Goal: Transaction & Acquisition: Purchase product/service

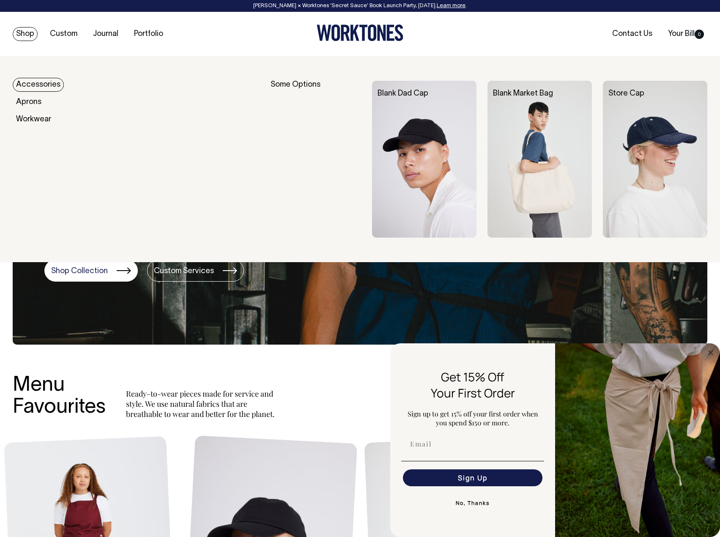
click at [33, 85] on link "Accessories" at bounding box center [38, 85] width 51 height 14
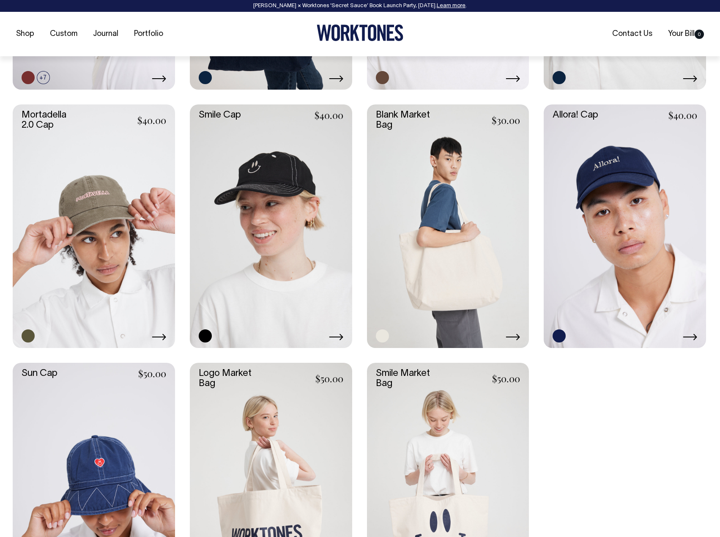
scroll to position [575, 0]
click at [440, 221] on link at bounding box center [448, 225] width 162 height 243
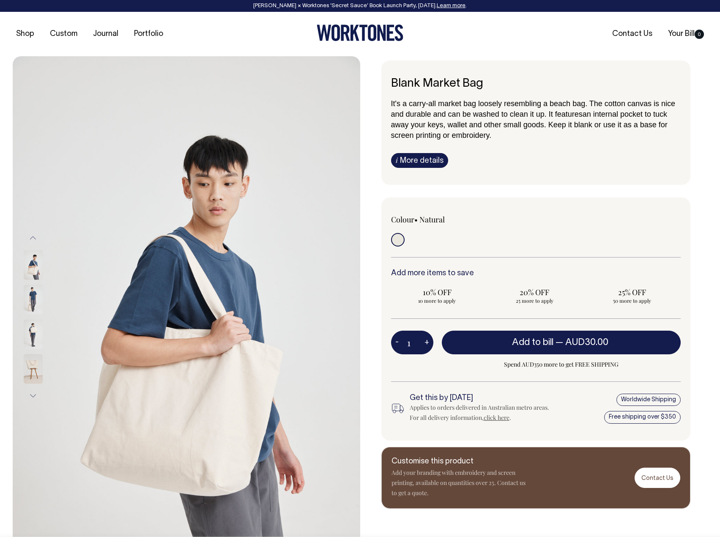
click at [35, 330] on img at bounding box center [33, 334] width 19 height 30
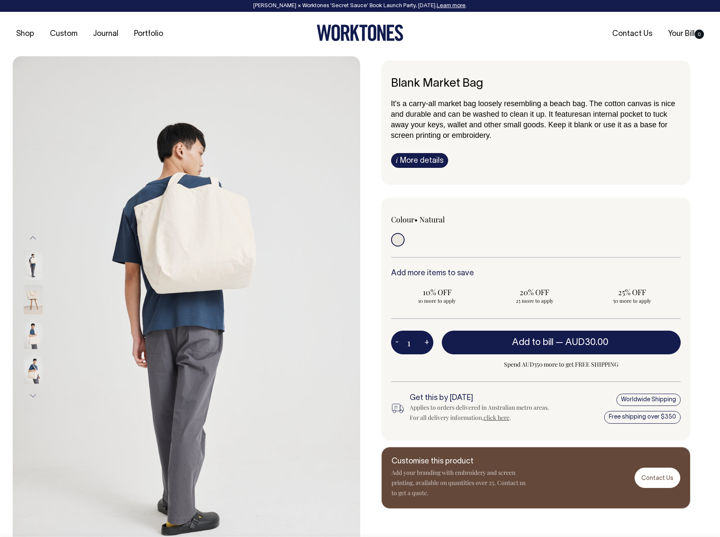
click at [32, 296] on img at bounding box center [33, 300] width 19 height 30
